Goal: Transaction & Acquisition: Purchase product/service

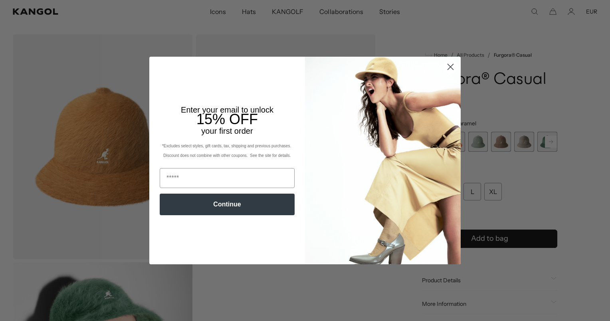
click at [451, 67] on circle "Close dialog" at bounding box center [450, 66] width 13 height 13
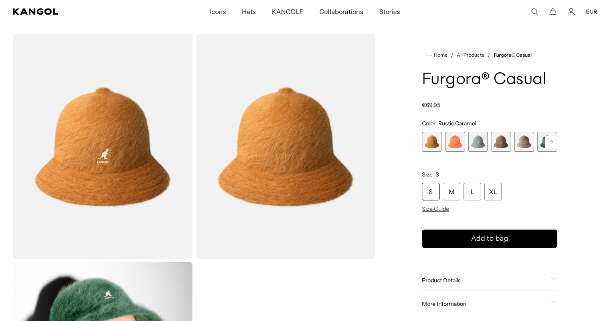
click at [447, 81] on icon "Close dialog" at bounding box center [450, 88] width 14 height 14
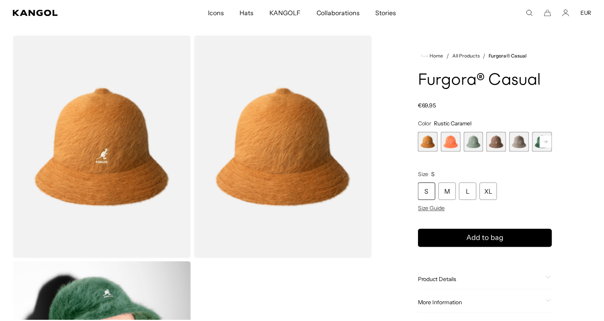
scroll to position [0, 164]
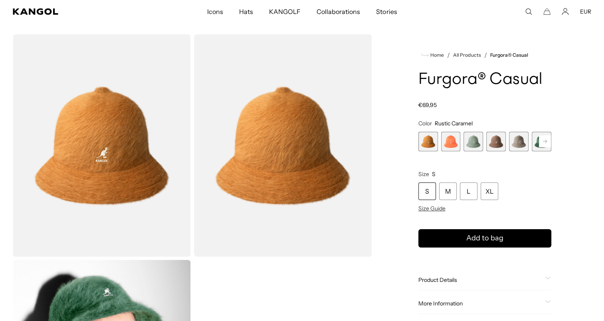
click at [546, 145] on rect at bounding box center [545, 141] width 12 height 12
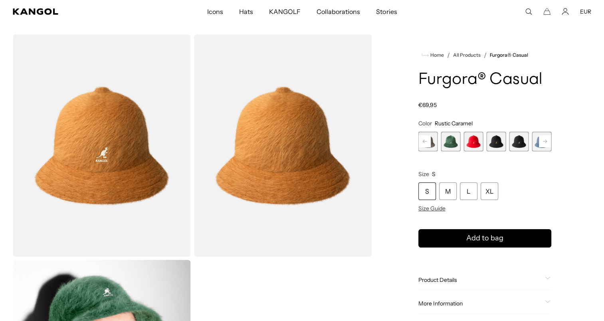
click at [517, 142] on span "9 of 12" at bounding box center [519, 142] width 20 height 20
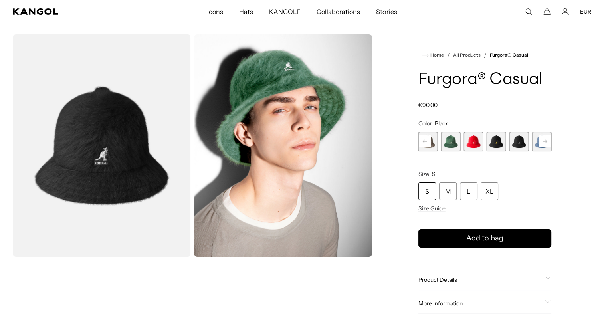
scroll to position [0, 164]
click at [502, 144] on span "8 of 12" at bounding box center [496, 142] width 20 height 20
click at [513, 146] on span "9 of 12" at bounding box center [519, 142] width 20 height 20
click at [543, 143] on rect at bounding box center [545, 141] width 12 height 12
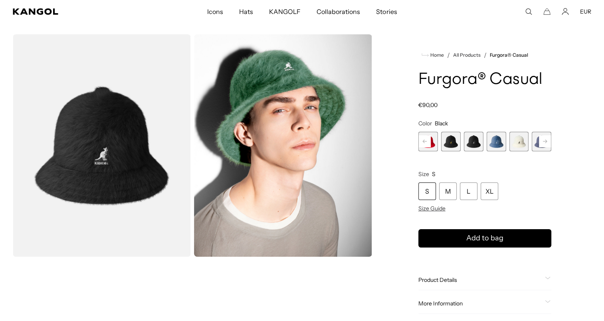
click at [543, 143] on rect at bounding box center [545, 141] width 12 height 12
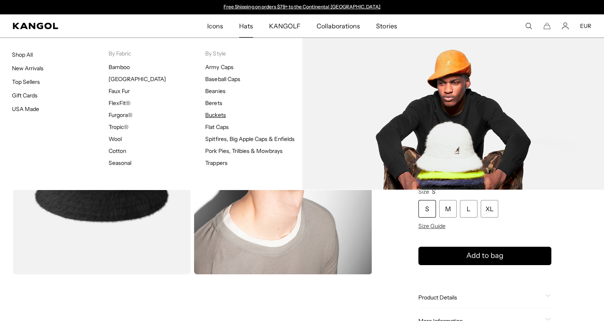
click at [220, 112] on link "Buckets" at bounding box center [215, 114] width 20 height 7
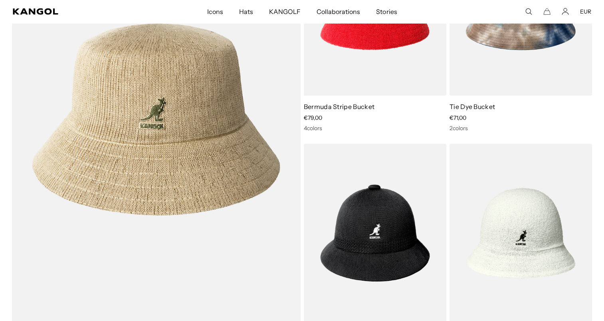
scroll to position [2490, 0]
click at [0, 0] on img at bounding box center [0, 0] width 0 height 0
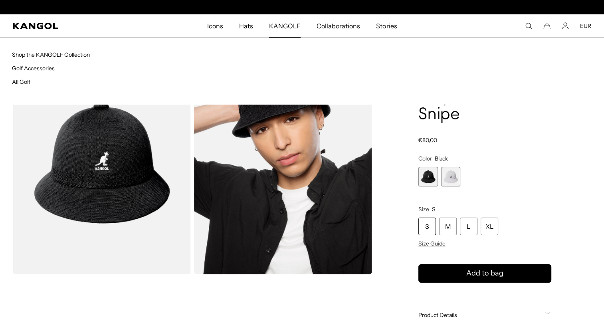
scroll to position [0, 164]
click at [287, 31] on span "KANGOLF" at bounding box center [285, 25] width 32 height 23
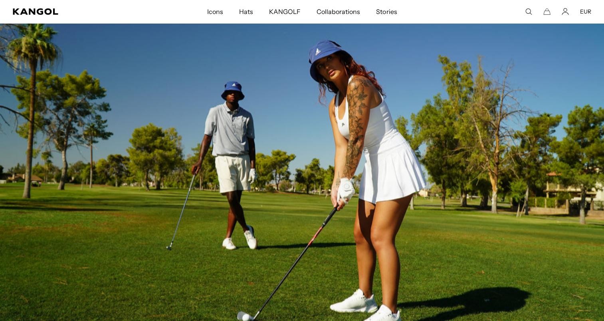
scroll to position [0, 164]
